Goal: Task Accomplishment & Management: Use online tool/utility

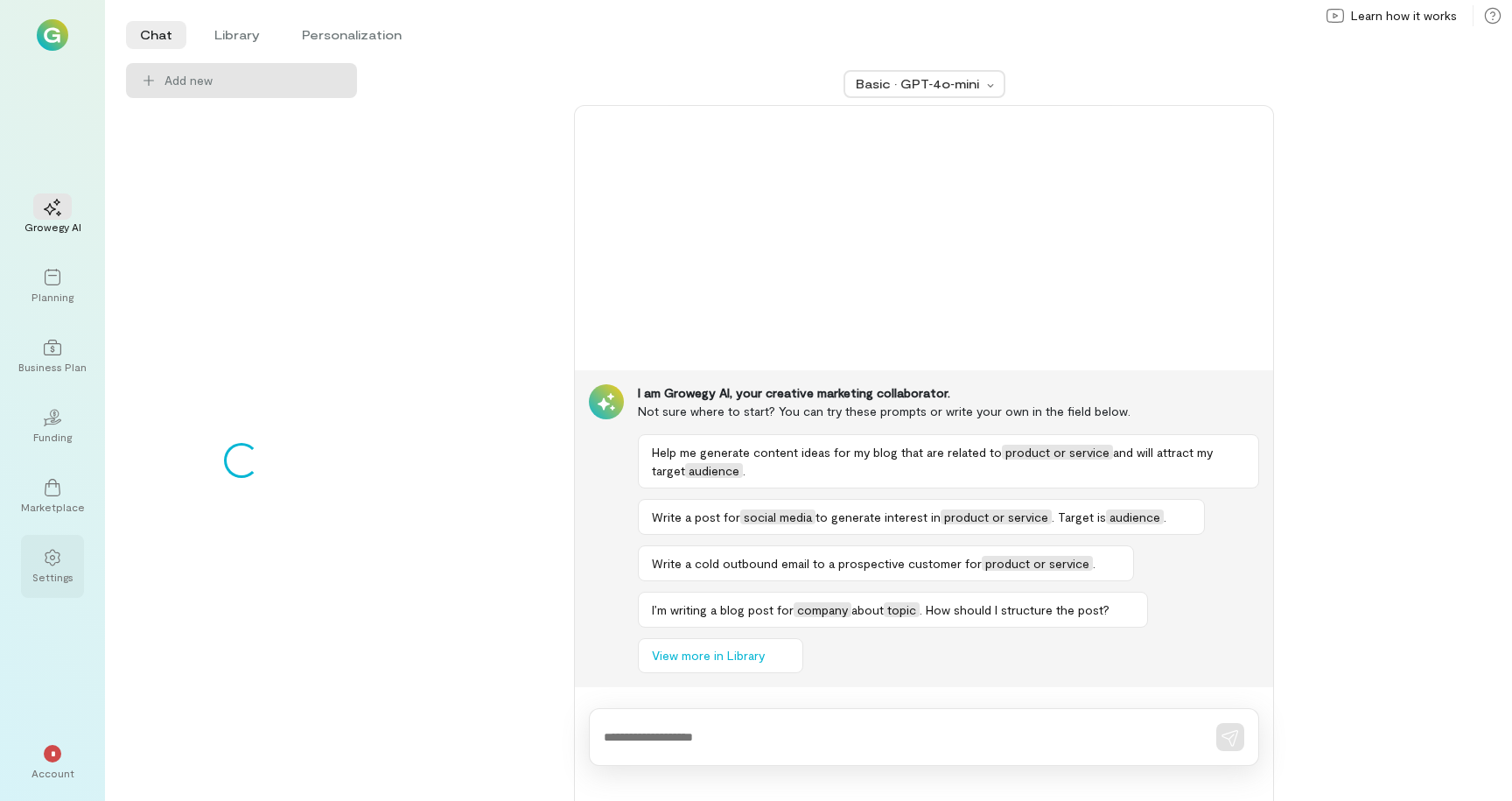
click at [39, 568] on div at bounding box center [53, 556] width 39 height 26
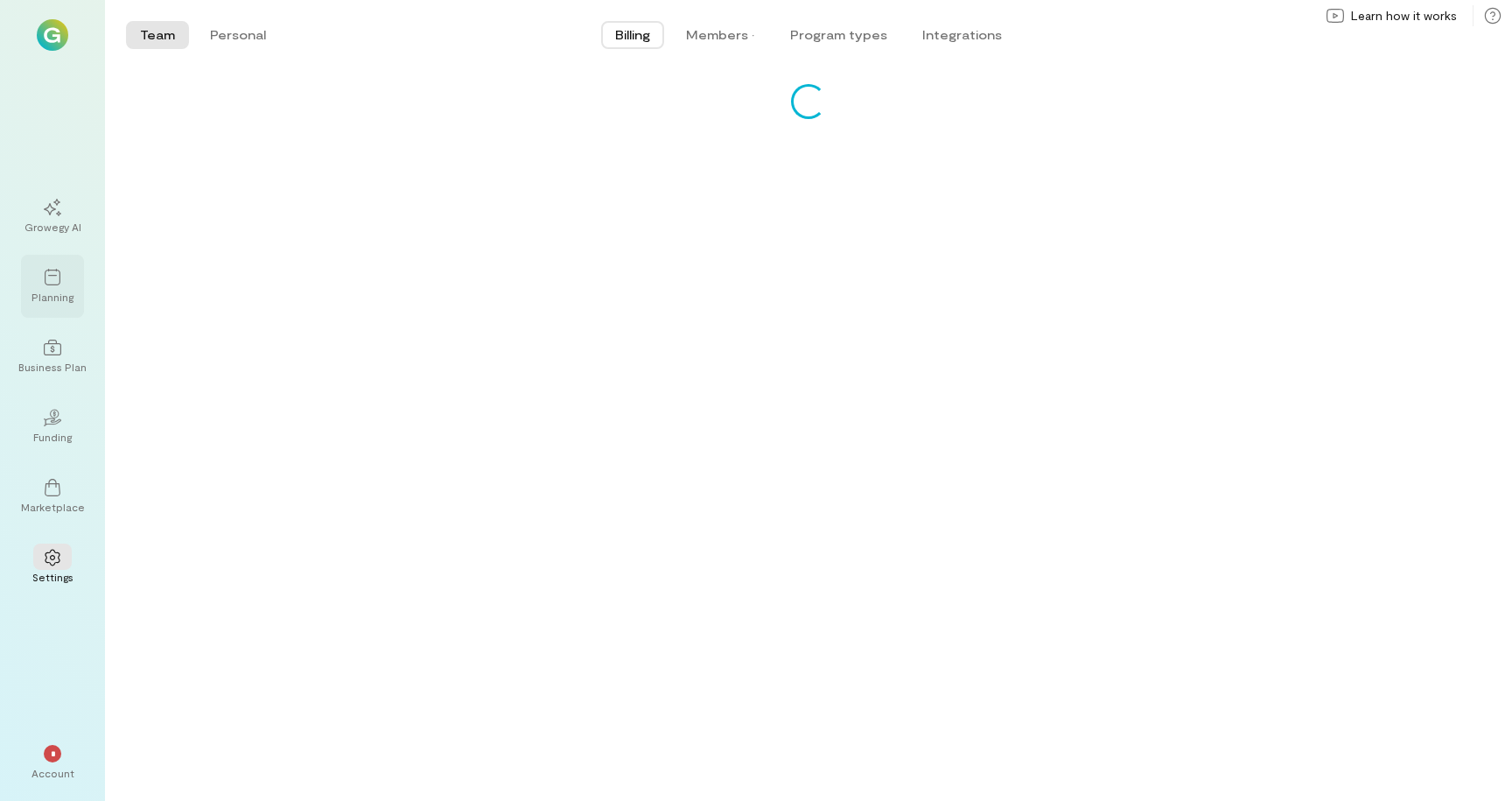
click at [65, 288] on div at bounding box center [53, 276] width 39 height 26
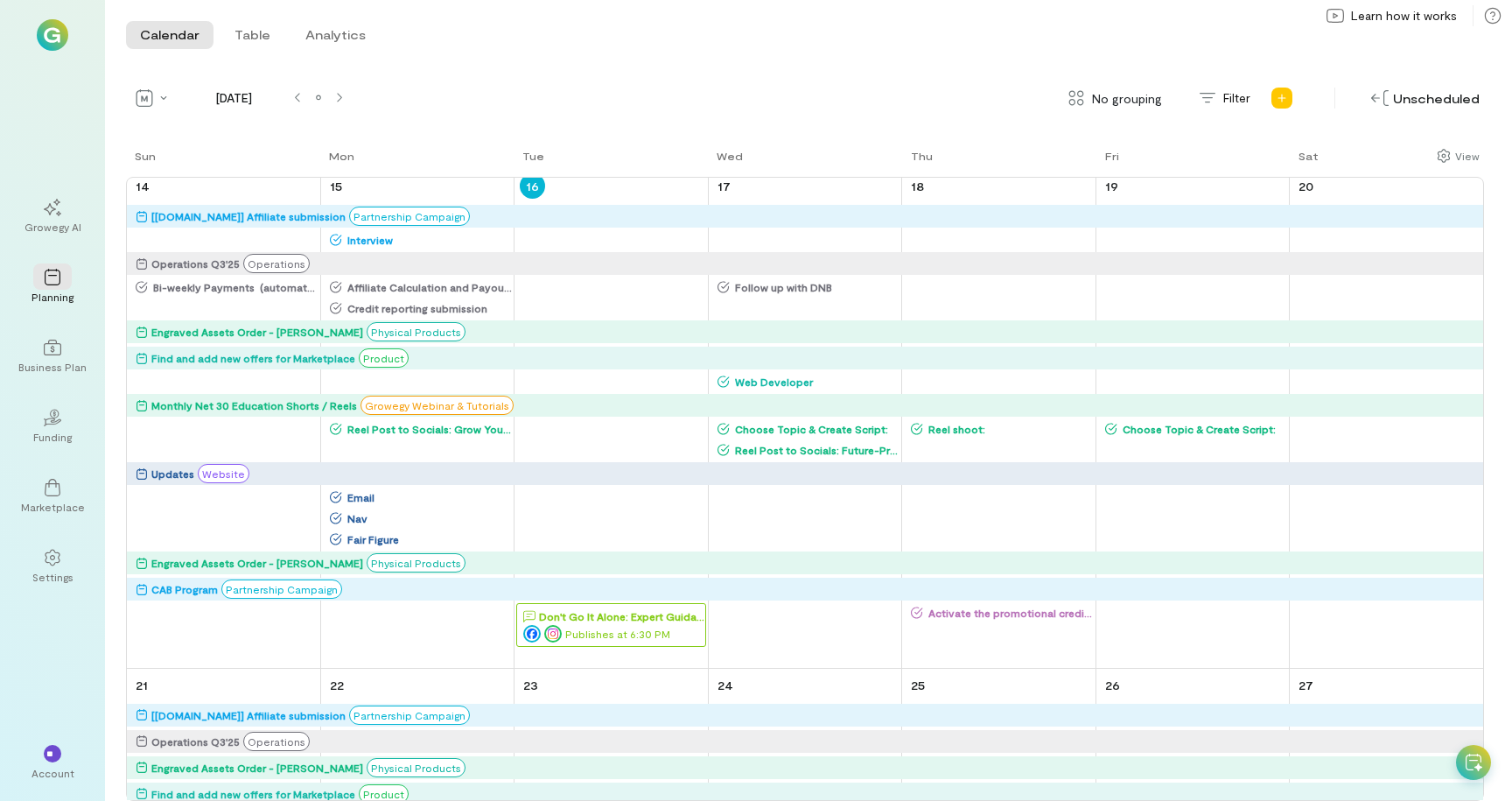
scroll to position [1616, 0]
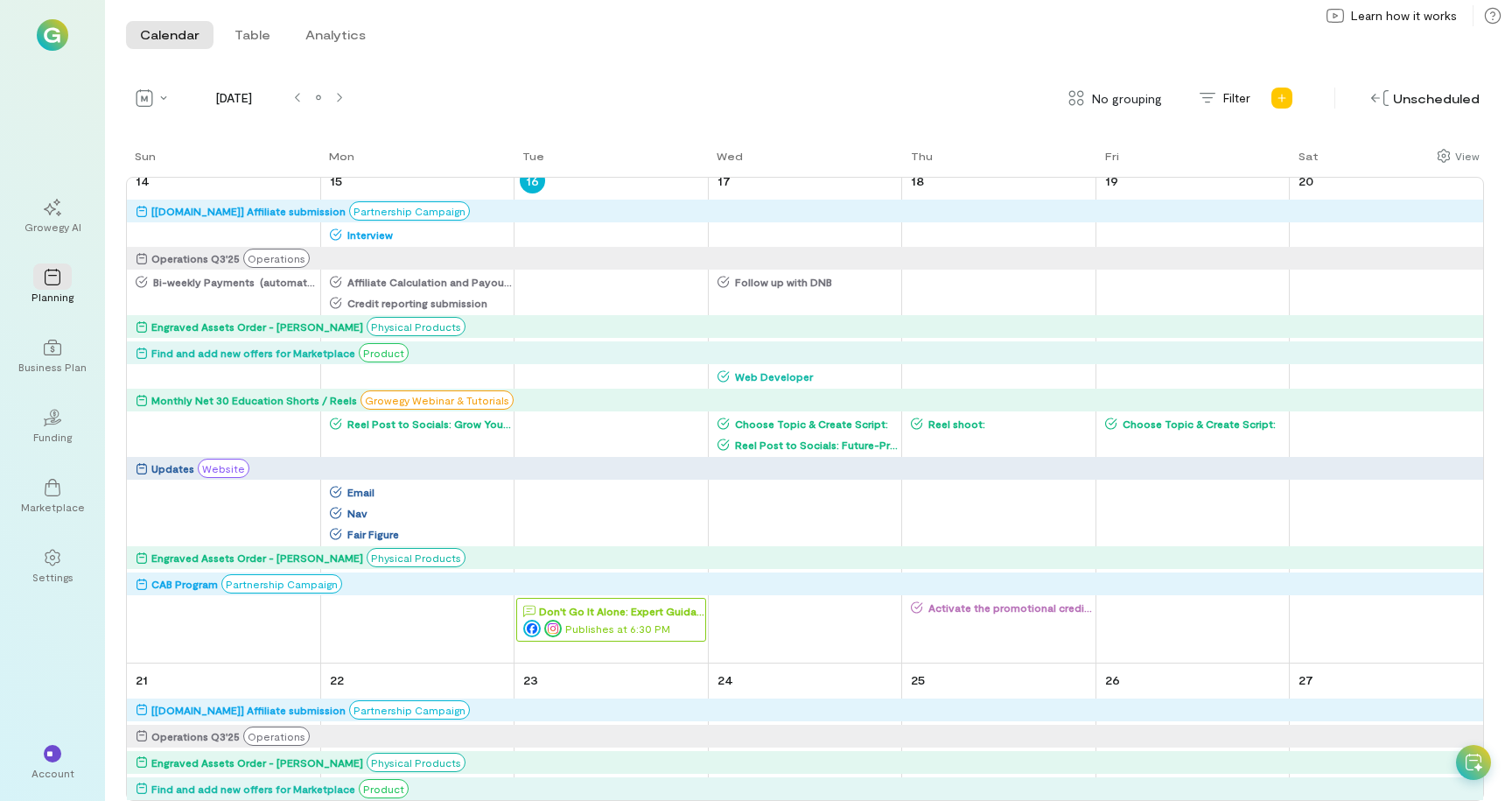
click at [616, 623] on div "Publishes at 6:30 PM" at bounding box center [614, 629] width 181 height 18
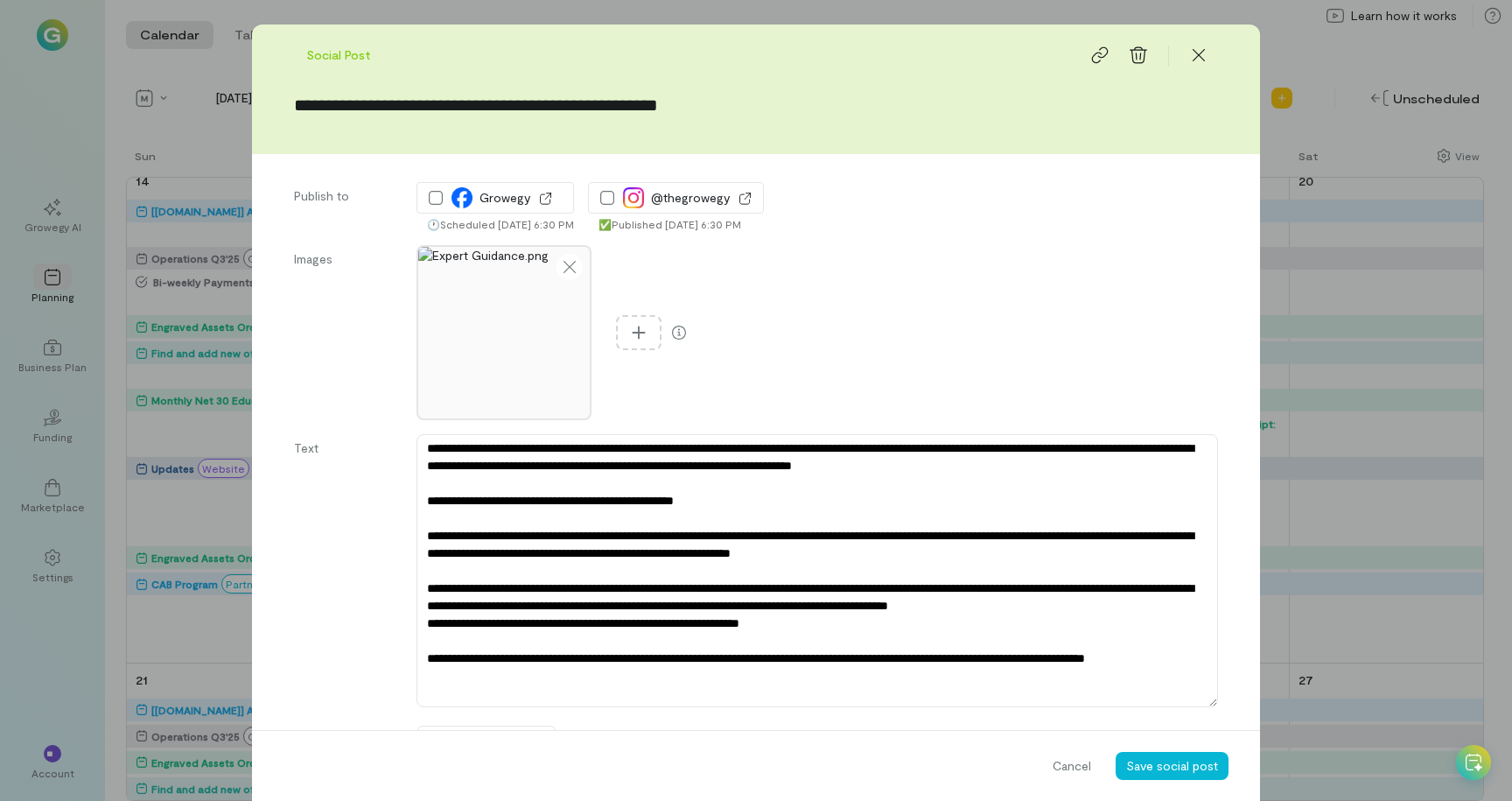
click at [879, 366] on div "Images" at bounding box center [756, 333] width 925 height 175
type textarea "*"
click at [1202, 57] on icon at bounding box center [1199, 55] width 13 height 13
